Goal: Find specific page/section: Find specific page/section

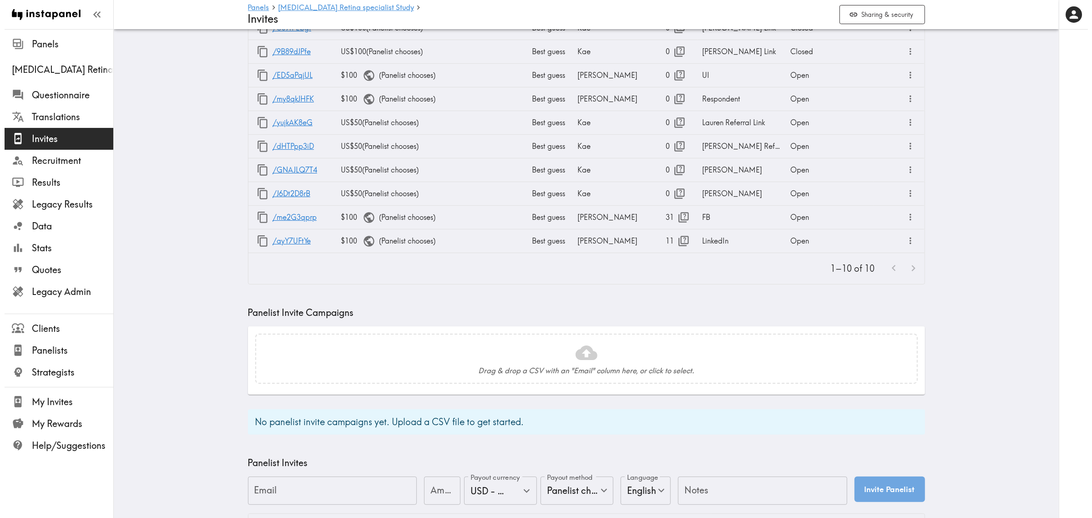
scroll to position [57, 0]
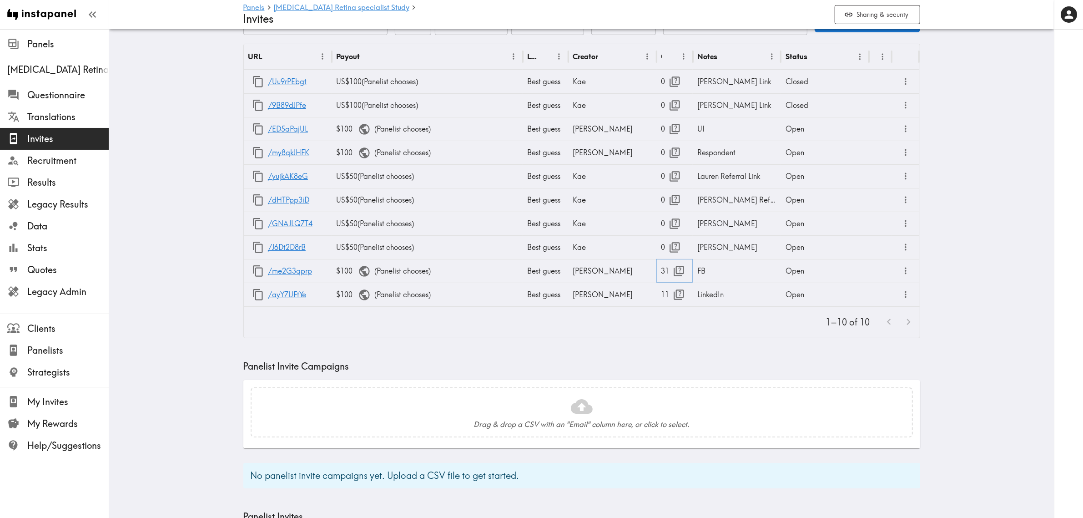
click at [677, 274] on icon "button" at bounding box center [679, 271] width 12 height 12
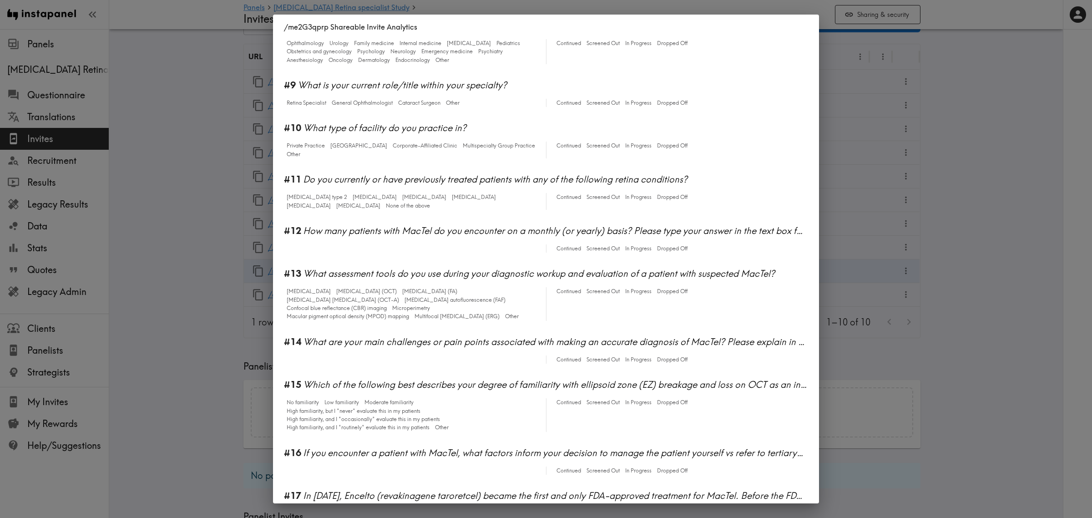
scroll to position [455, 0]
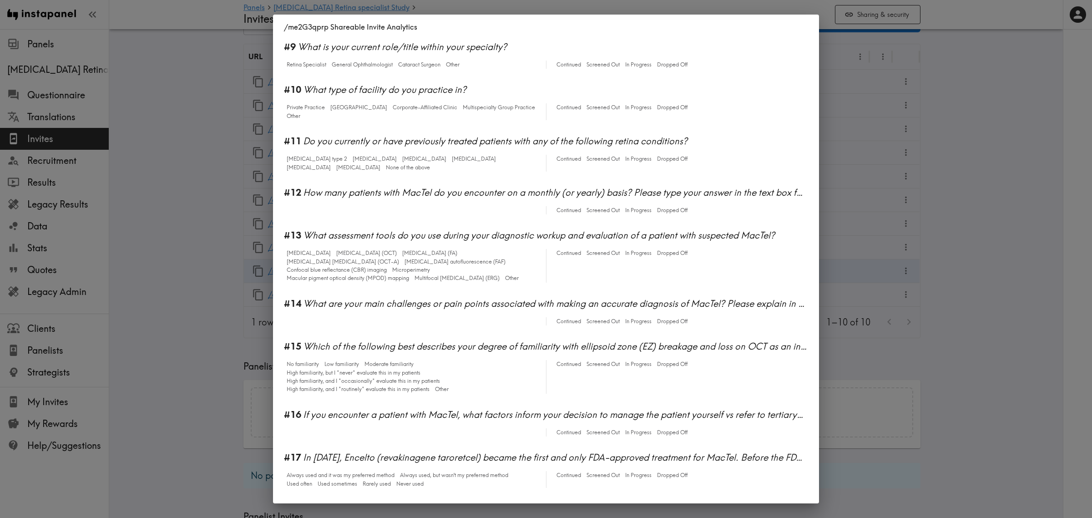
click at [860, 215] on div "/me2G3qprp Shareable Invite Analytics #1 There is a new instapanel! 0-5s 6-9s 1…" at bounding box center [546, 259] width 1092 height 518
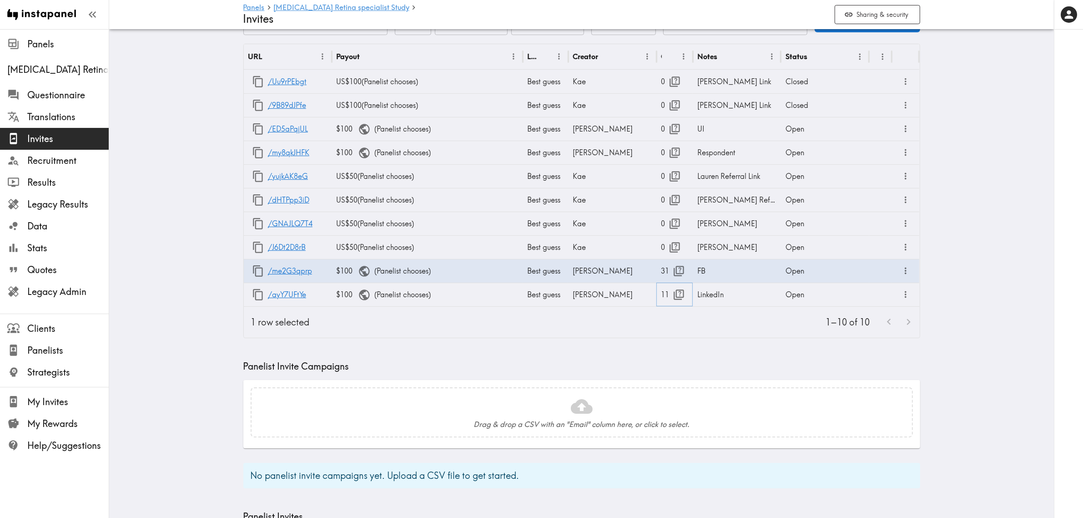
click at [675, 296] on icon "button" at bounding box center [679, 294] width 12 height 12
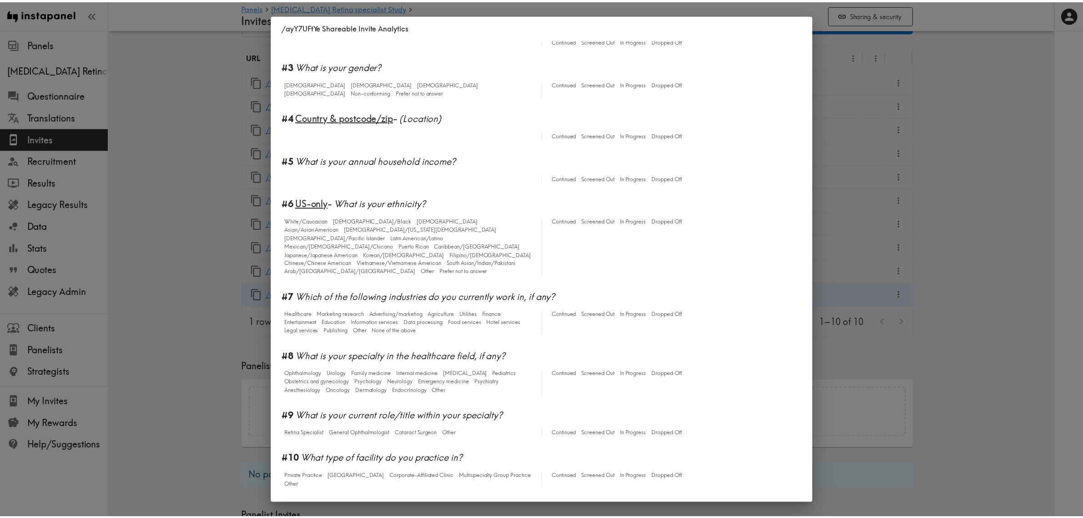
scroll to position [0, 0]
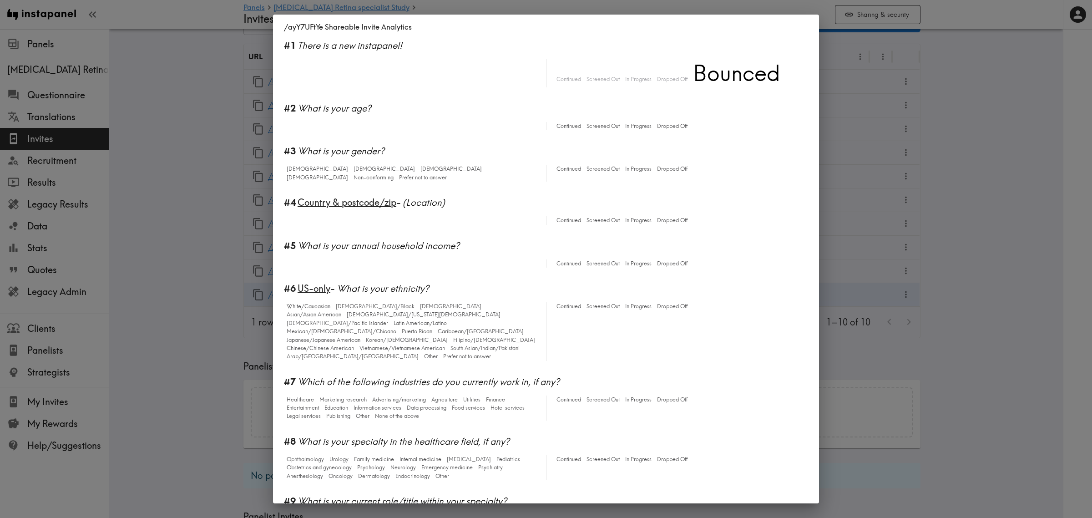
click at [1039, 226] on div "/ayY7UFtYe Shareable Invite Analytics #1 There is a new instapanel! Continued S…" at bounding box center [546, 259] width 1092 height 518
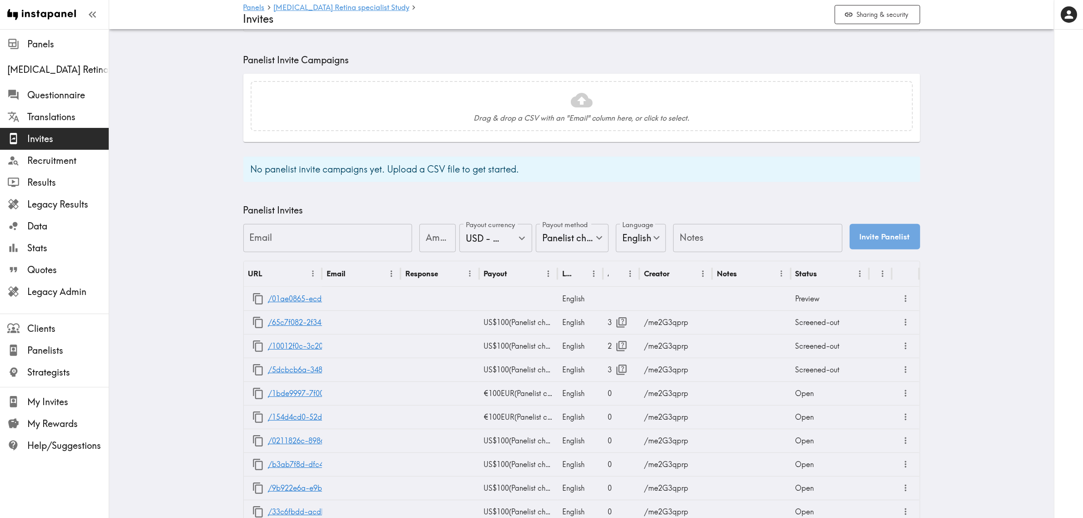
scroll to position [147, 0]
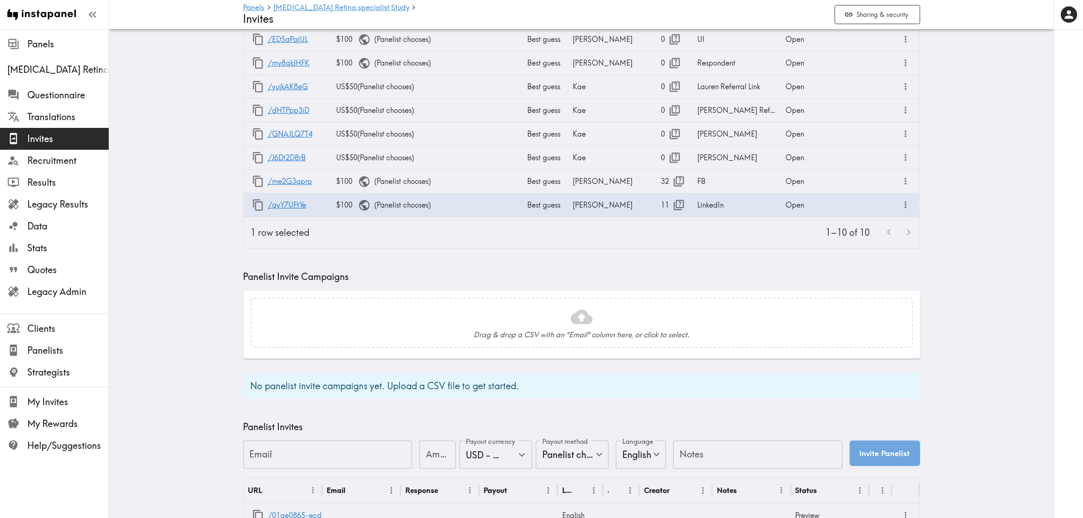
drag, startPoint x: 163, startPoint y: 275, endPoint x: 212, endPoint y: 346, distance: 86.2
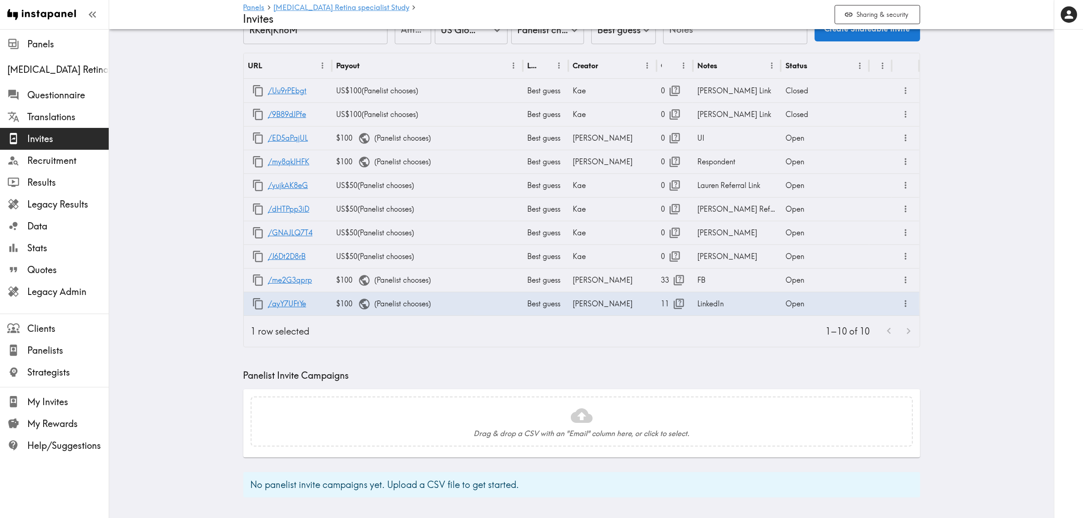
scroll to position [0, 0]
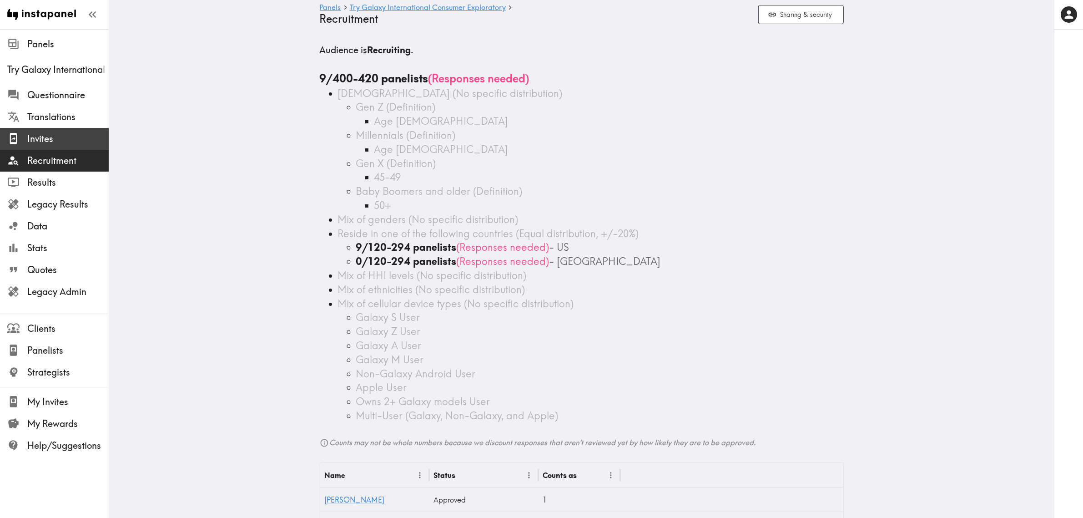
click at [49, 137] on span "Invites" at bounding box center [67, 138] width 81 height 13
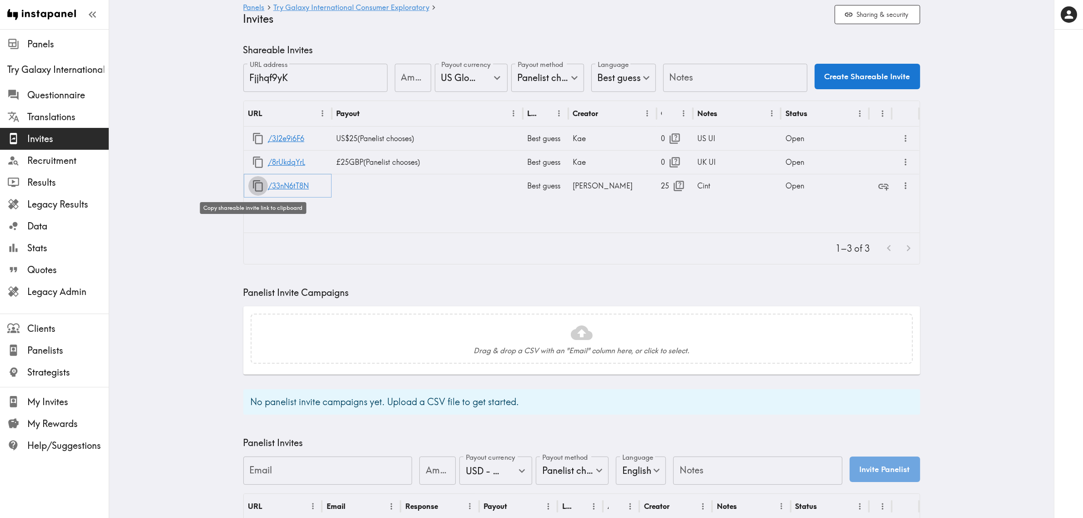
click at [253, 189] on icon "button" at bounding box center [258, 186] width 12 height 12
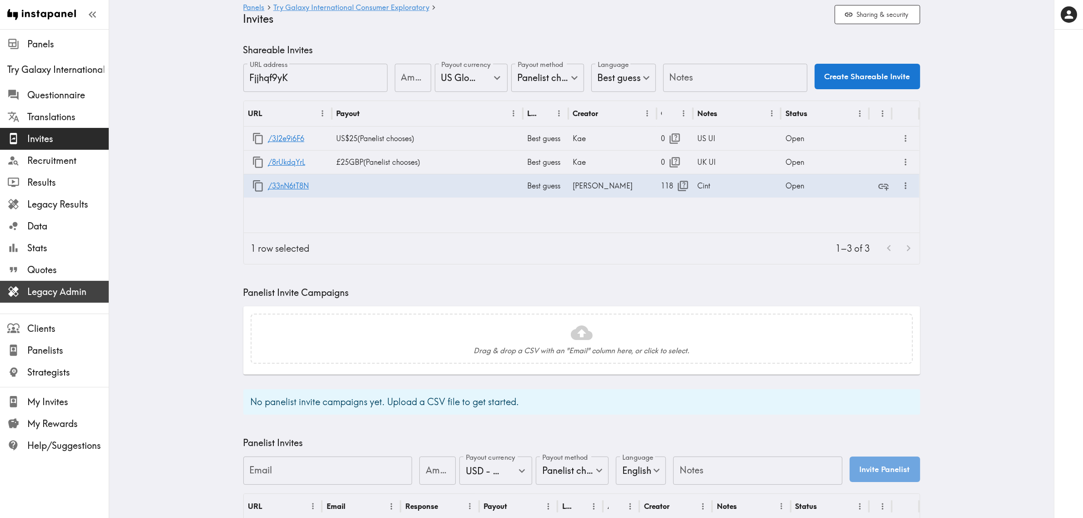
click at [45, 293] on span "Legacy Admin" at bounding box center [67, 291] width 81 height 13
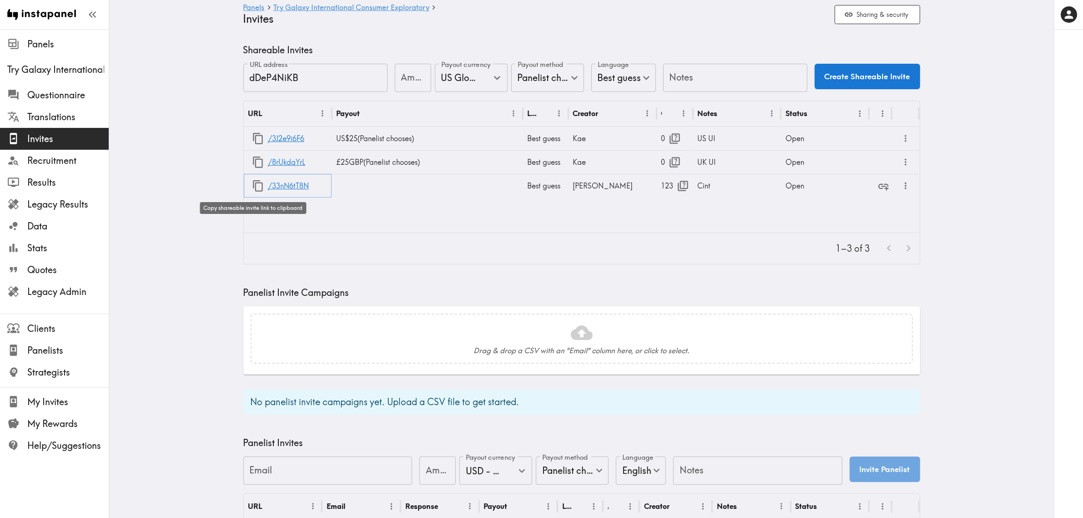
click at [259, 187] on icon "button" at bounding box center [258, 186] width 12 height 12
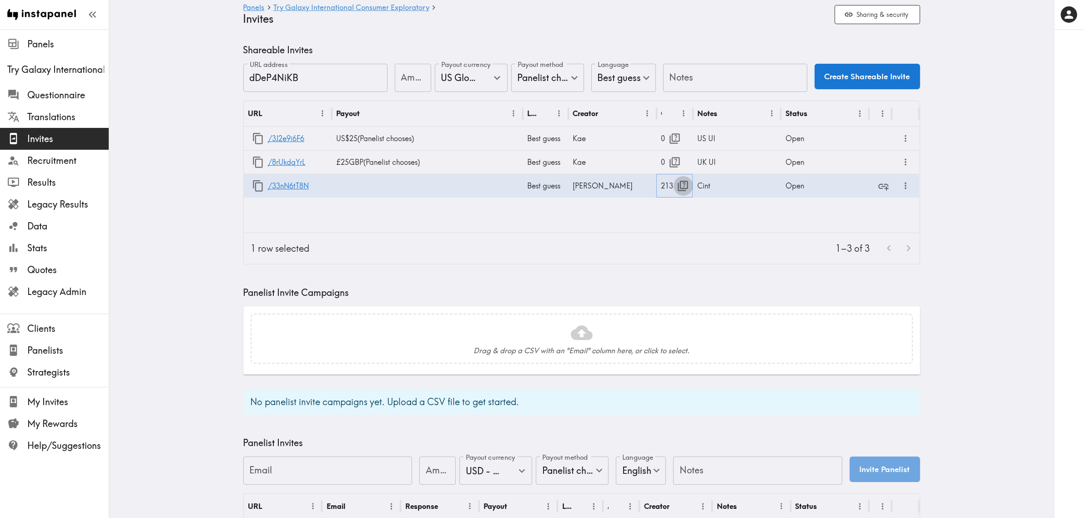
drag, startPoint x: 678, startPoint y: 183, endPoint x: 677, endPoint y: 189, distance: 6.6
click at [678, 183] on icon "button" at bounding box center [683, 186] width 12 height 12
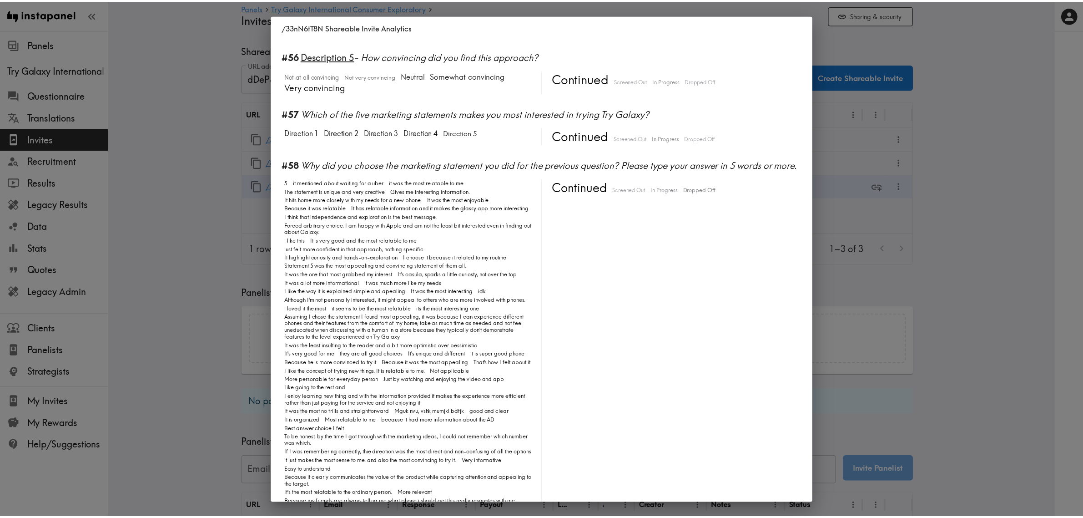
scroll to position [3520, 0]
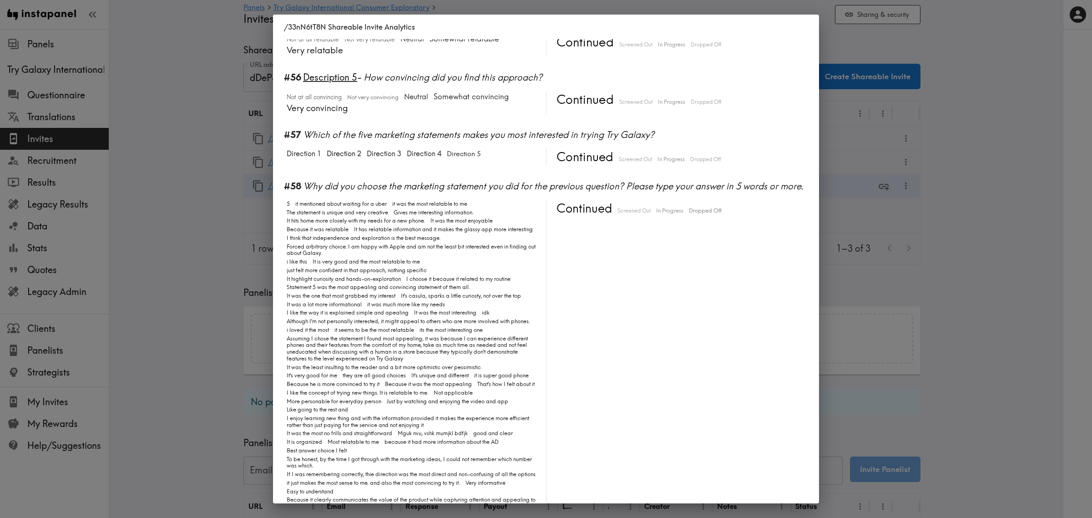
click at [901, 355] on div "/33nN6tT8N Shareable Invite Analytics #1 There is a new instapanel! 0-5s 6-9s 1…" at bounding box center [546, 259] width 1092 height 518
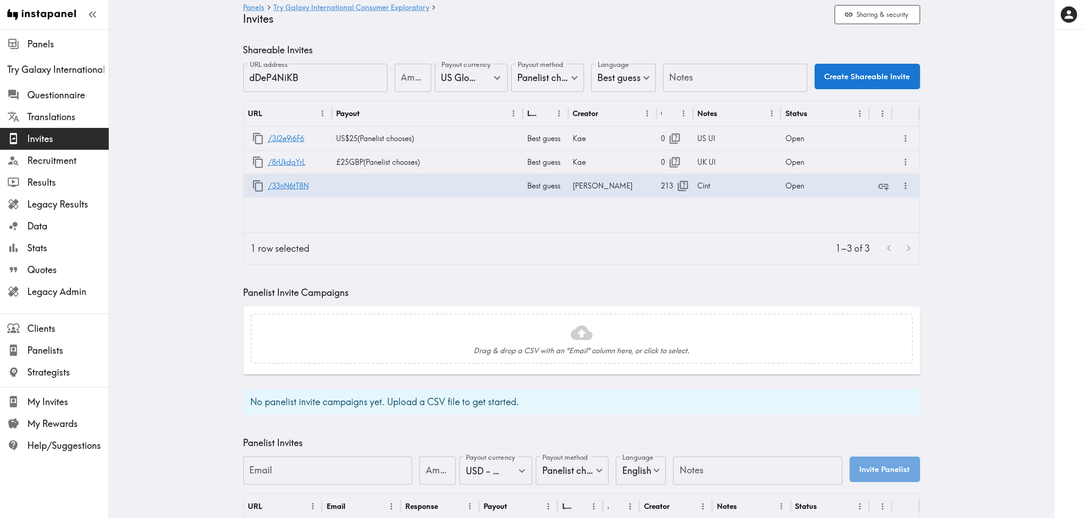
click at [62, 162] on span "Recruitment" at bounding box center [67, 160] width 81 height 13
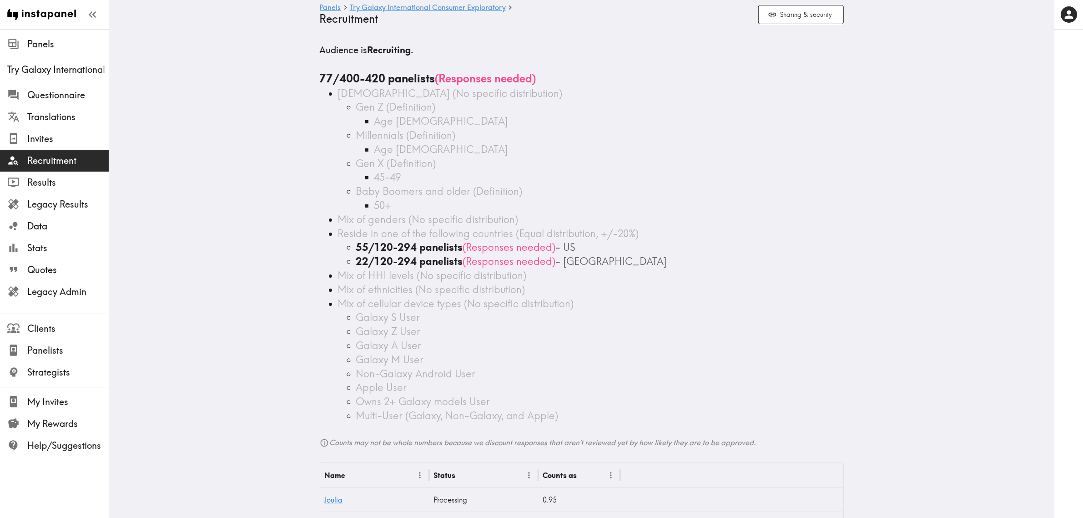
click at [49, 135] on span "Invites" at bounding box center [67, 138] width 81 height 13
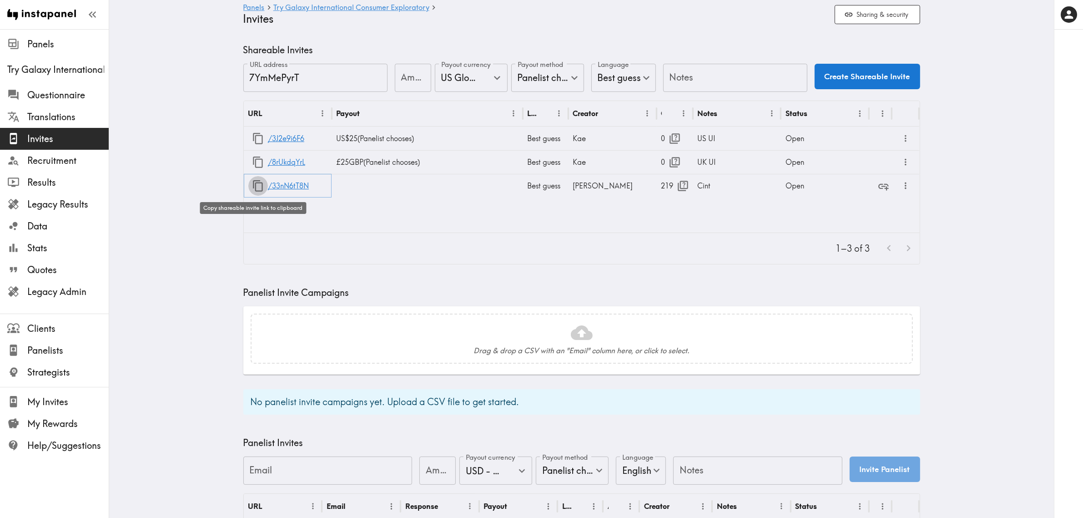
click at [253, 187] on icon "button" at bounding box center [258, 186] width 12 height 12
